Goal: Information Seeking & Learning: Learn about a topic

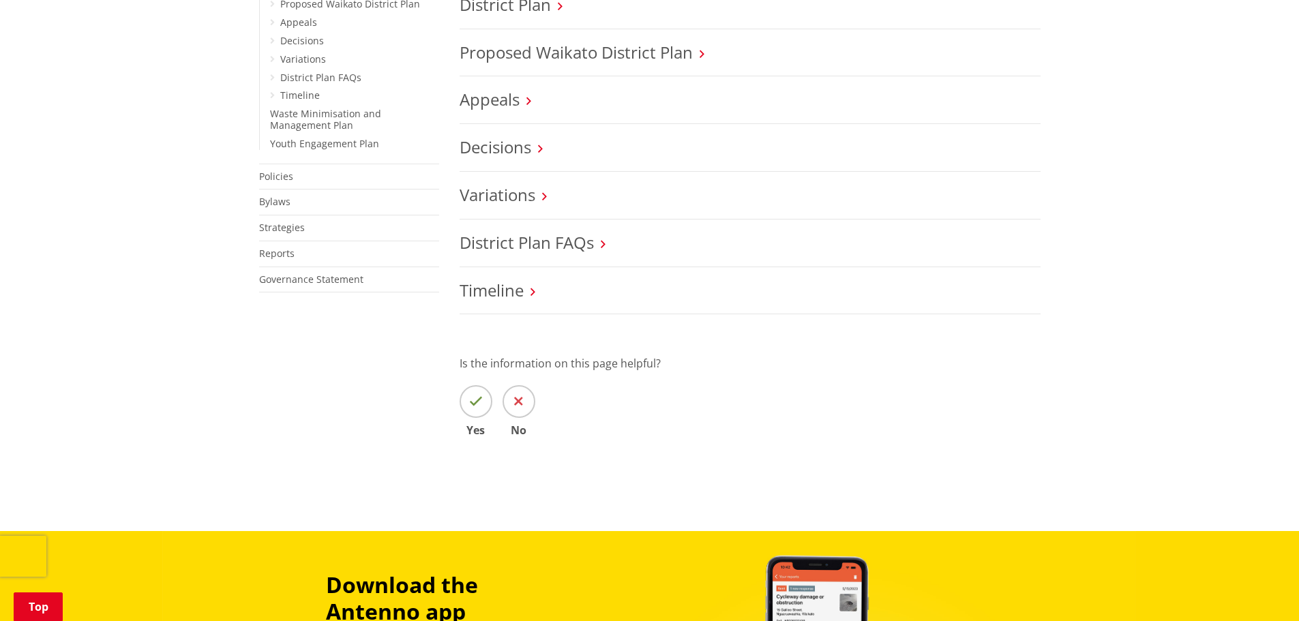
scroll to position [341, 0]
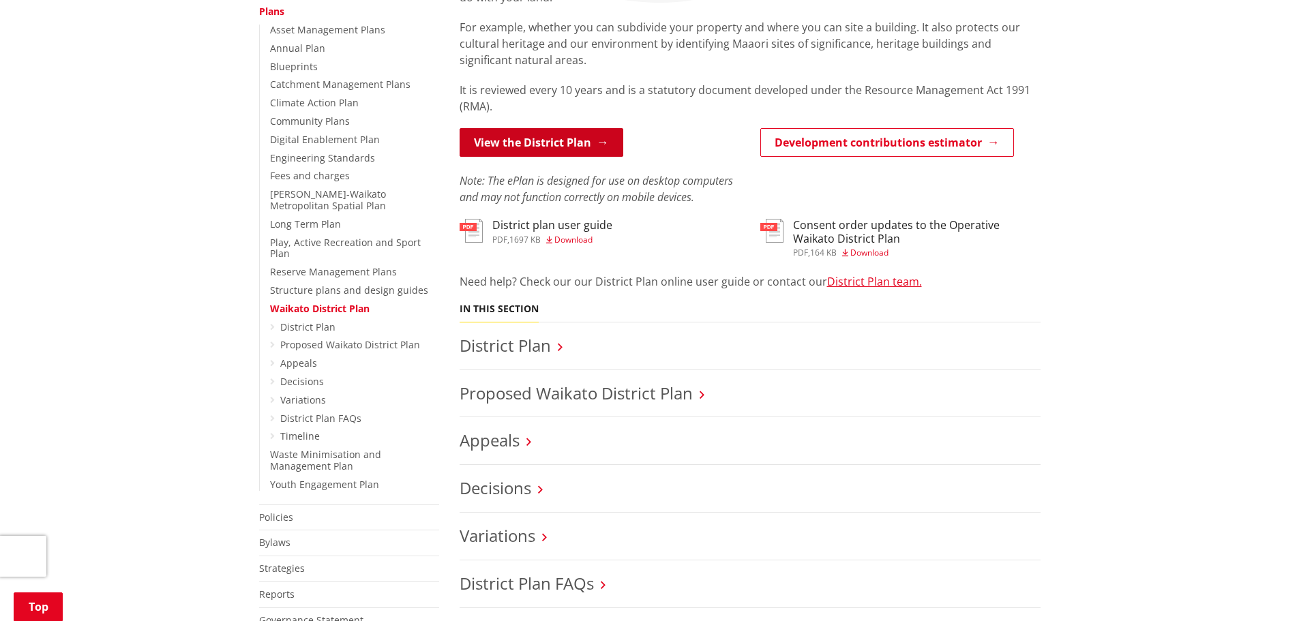
drag, startPoint x: 545, startPoint y: 137, endPoint x: 546, endPoint y: 145, distance: 8.2
click at [545, 137] on link "View the District Plan" at bounding box center [541, 142] width 164 height 29
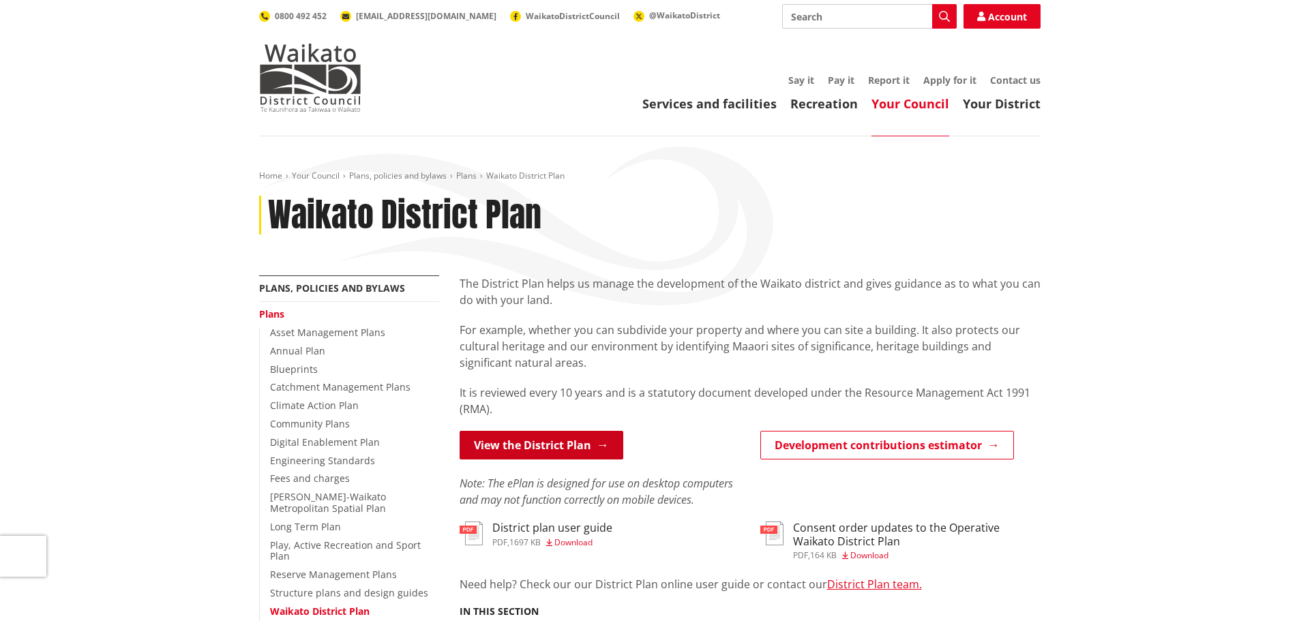
click at [542, 440] on link "View the District Plan" at bounding box center [541, 445] width 164 height 29
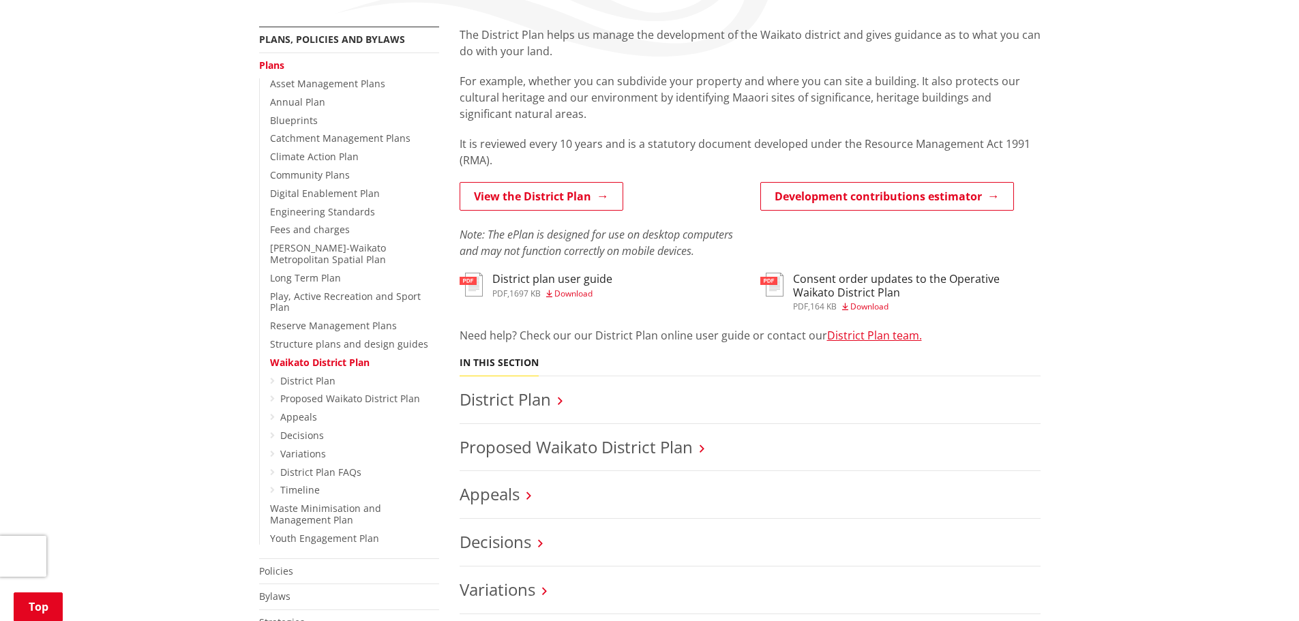
scroll to position [273, 0]
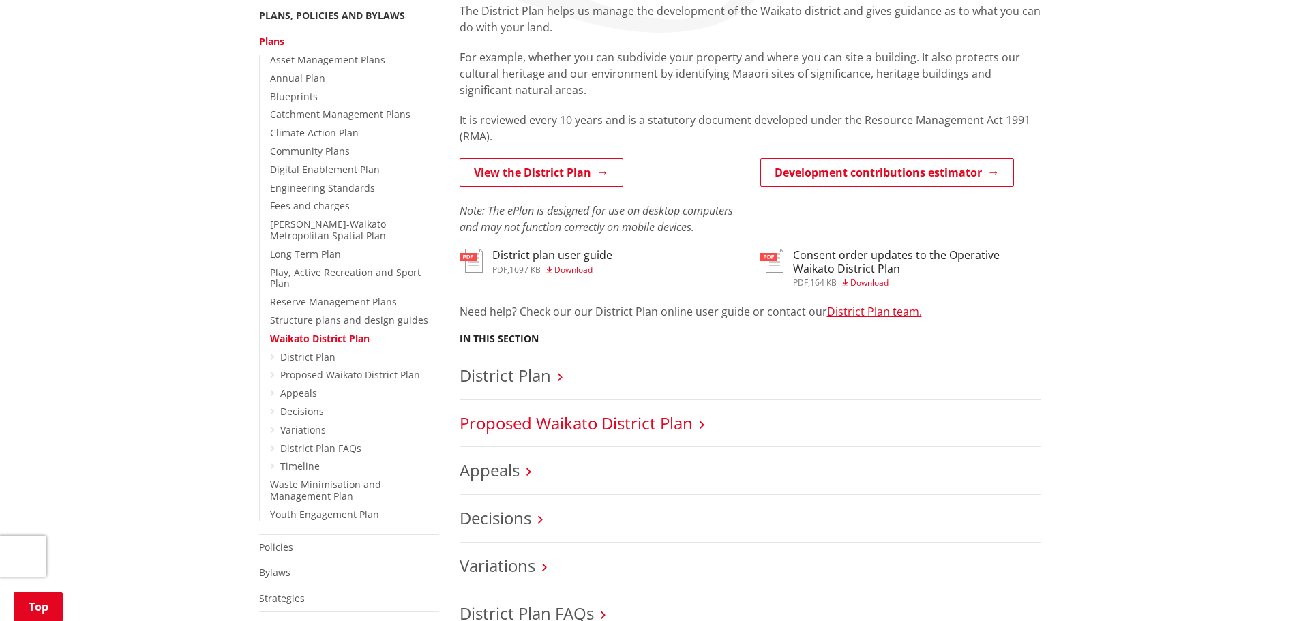
click at [573, 427] on link "Proposed Waikato District Plan" at bounding box center [575, 423] width 233 height 22
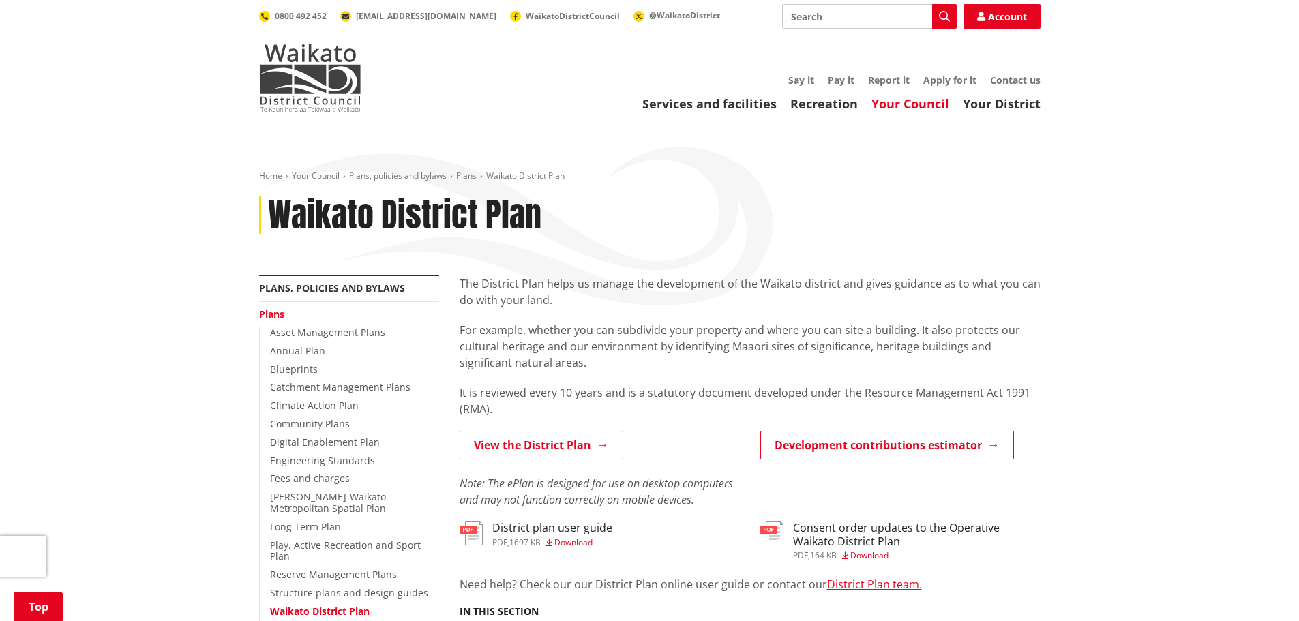
scroll to position [273, 0]
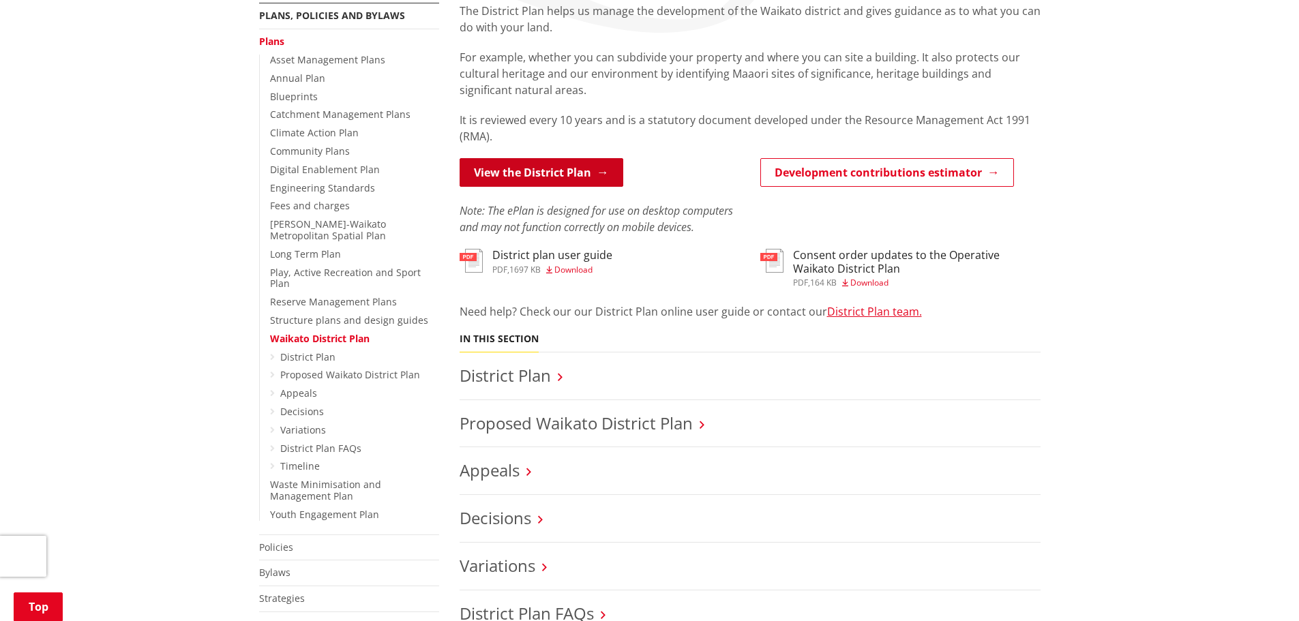
click at [541, 176] on link "View the District Plan" at bounding box center [541, 172] width 164 height 29
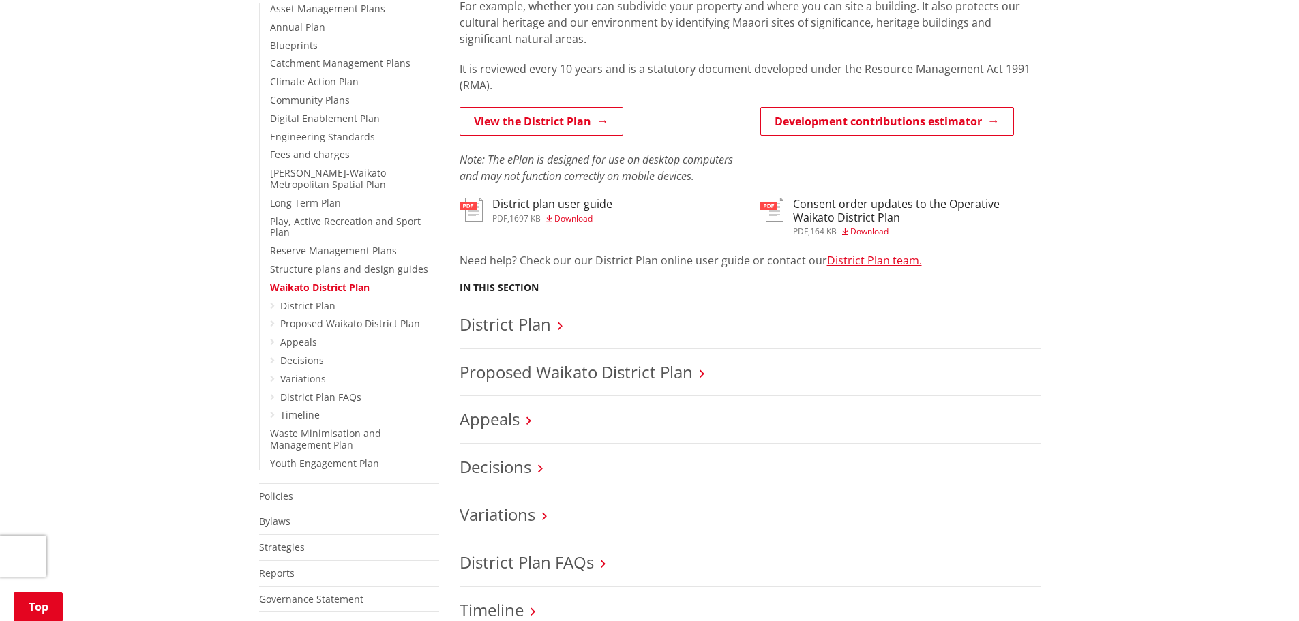
scroll to position [205, 0]
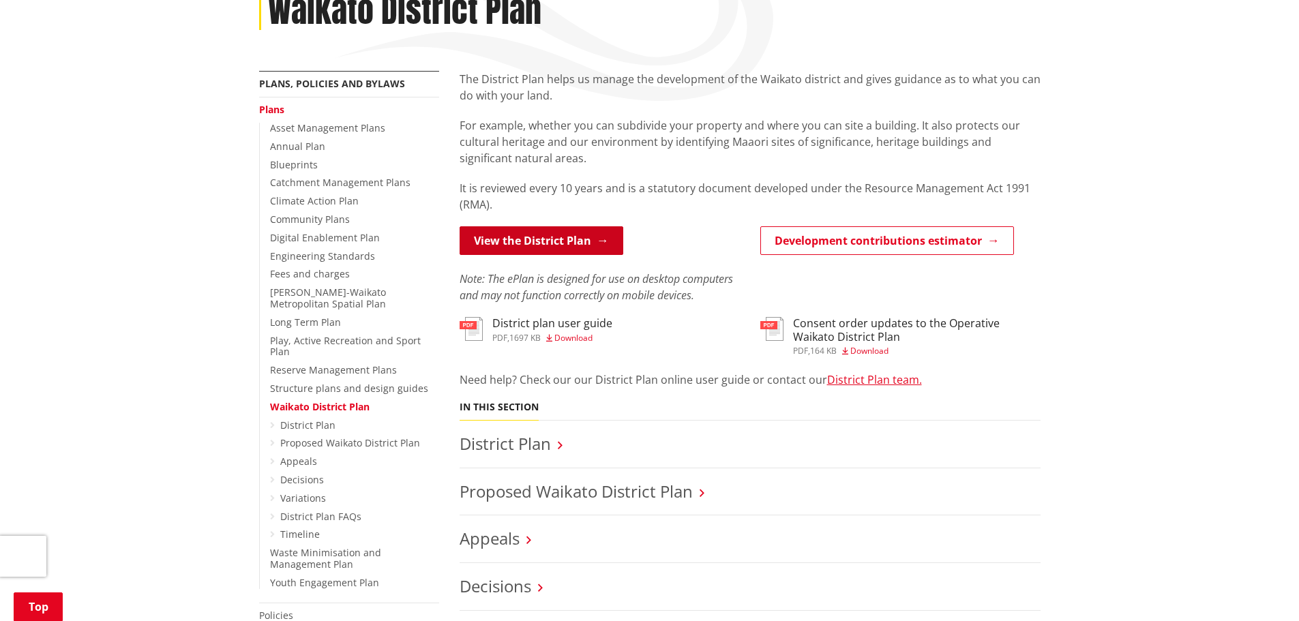
click at [516, 241] on link "View the District Plan" at bounding box center [541, 240] width 164 height 29
